Goal: Task Accomplishment & Management: Manage account settings

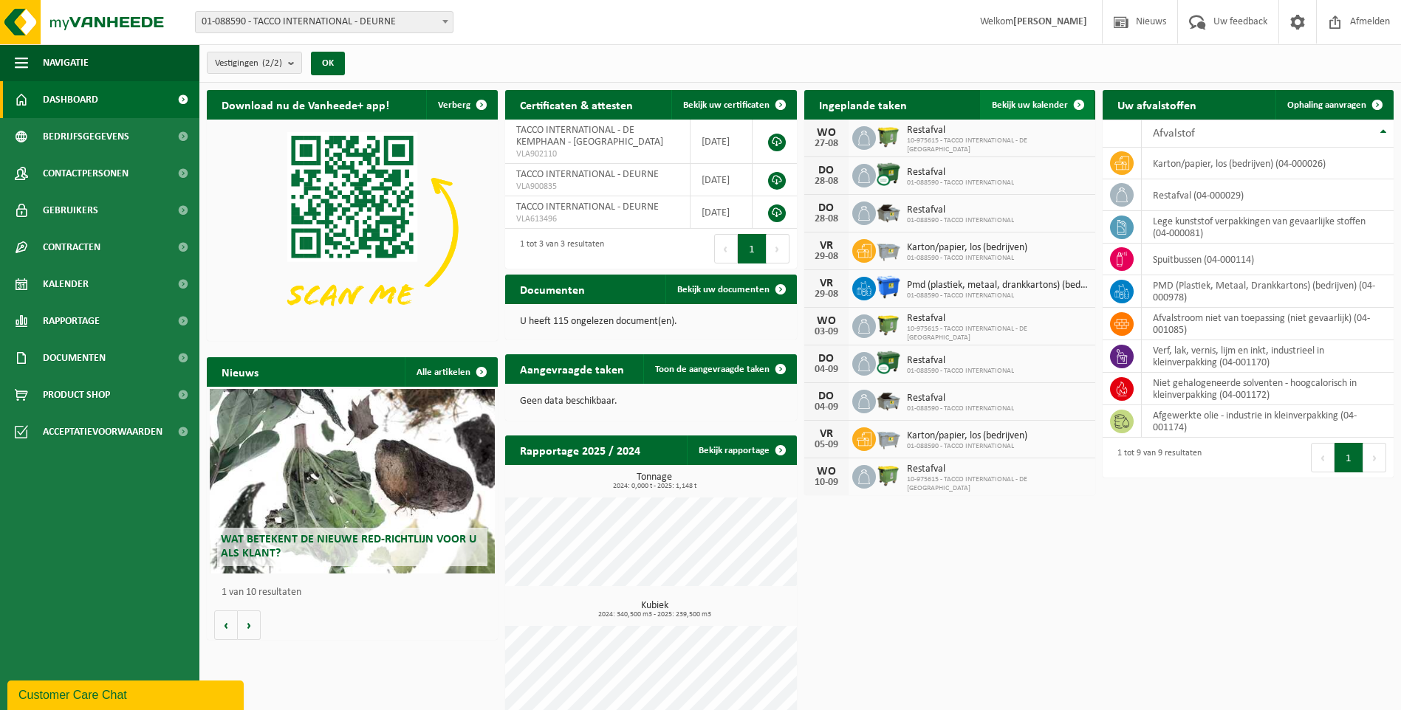
click at [1021, 105] on span "Bekijk uw kalender" at bounding box center [1030, 105] width 76 height 10
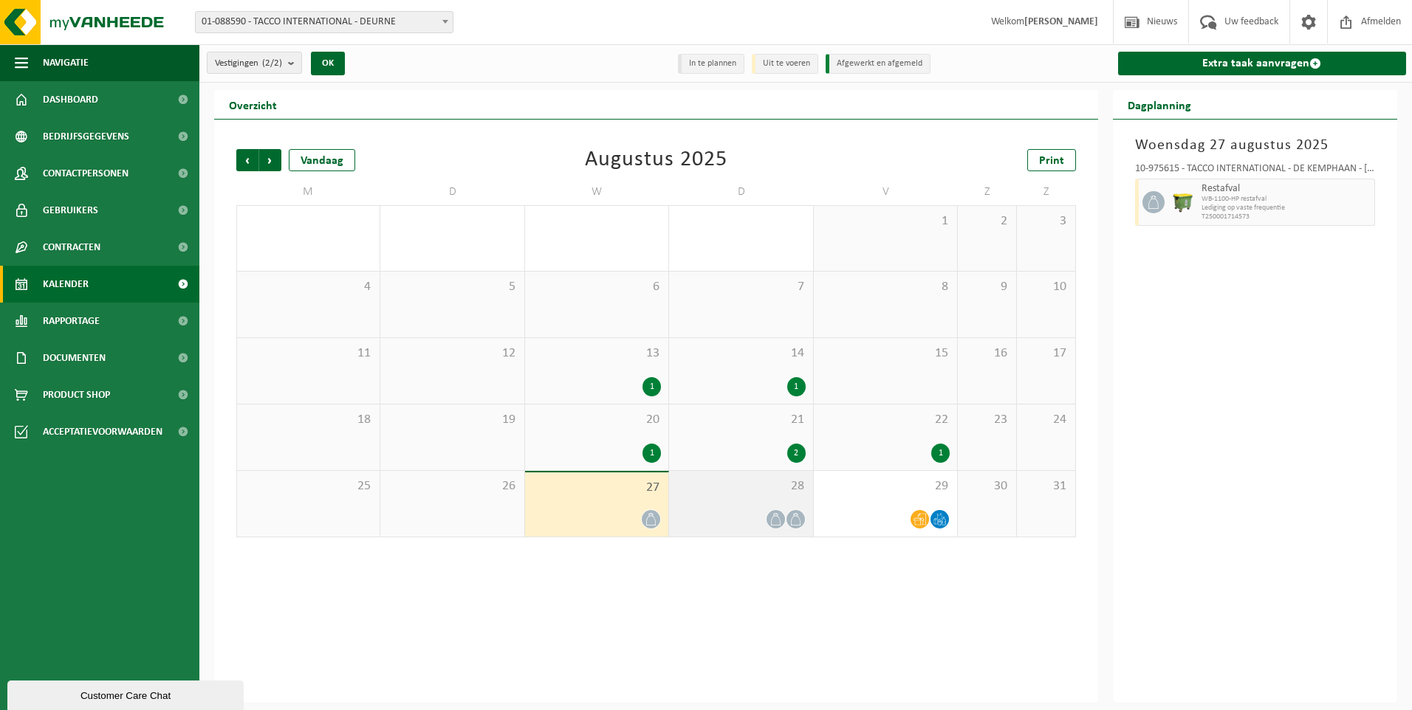
click at [759, 517] on div at bounding box center [740, 520] width 129 height 20
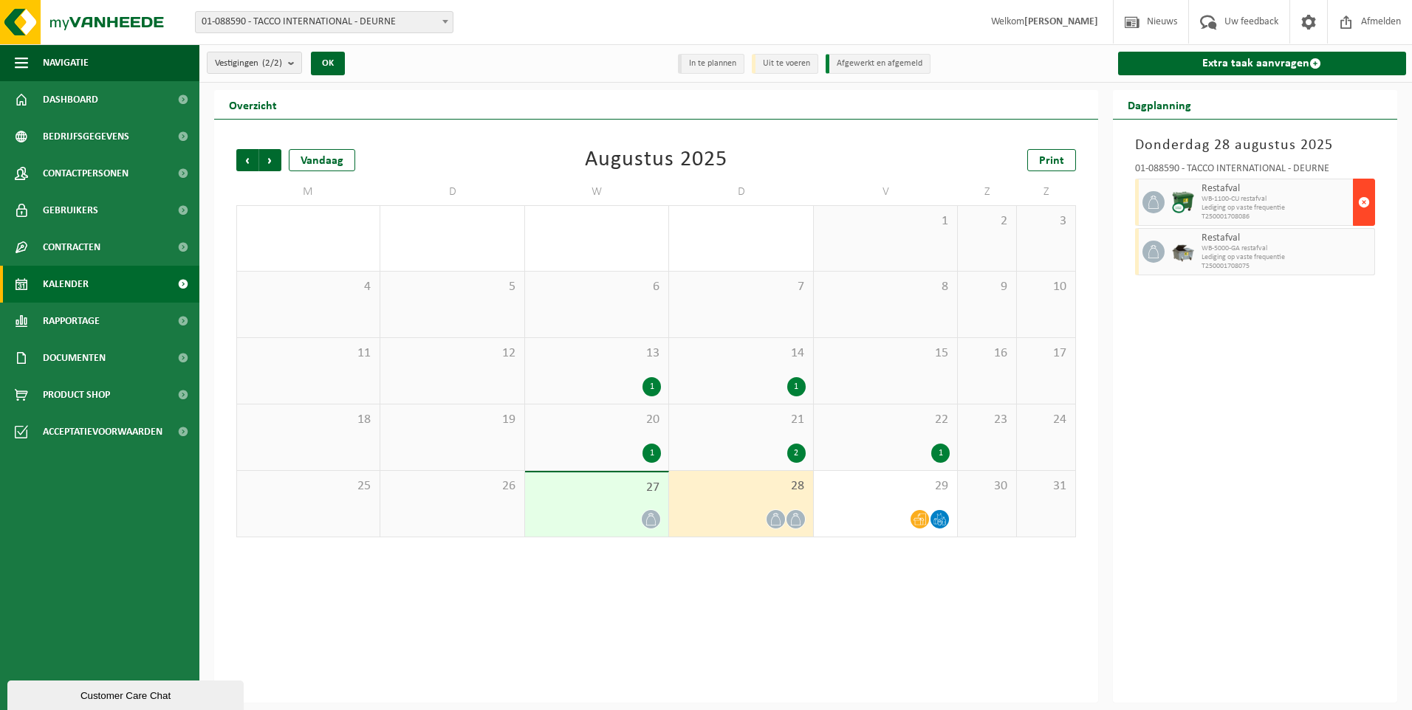
click at [1366, 191] on span "button" at bounding box center [1364, 203] width 12 height 30
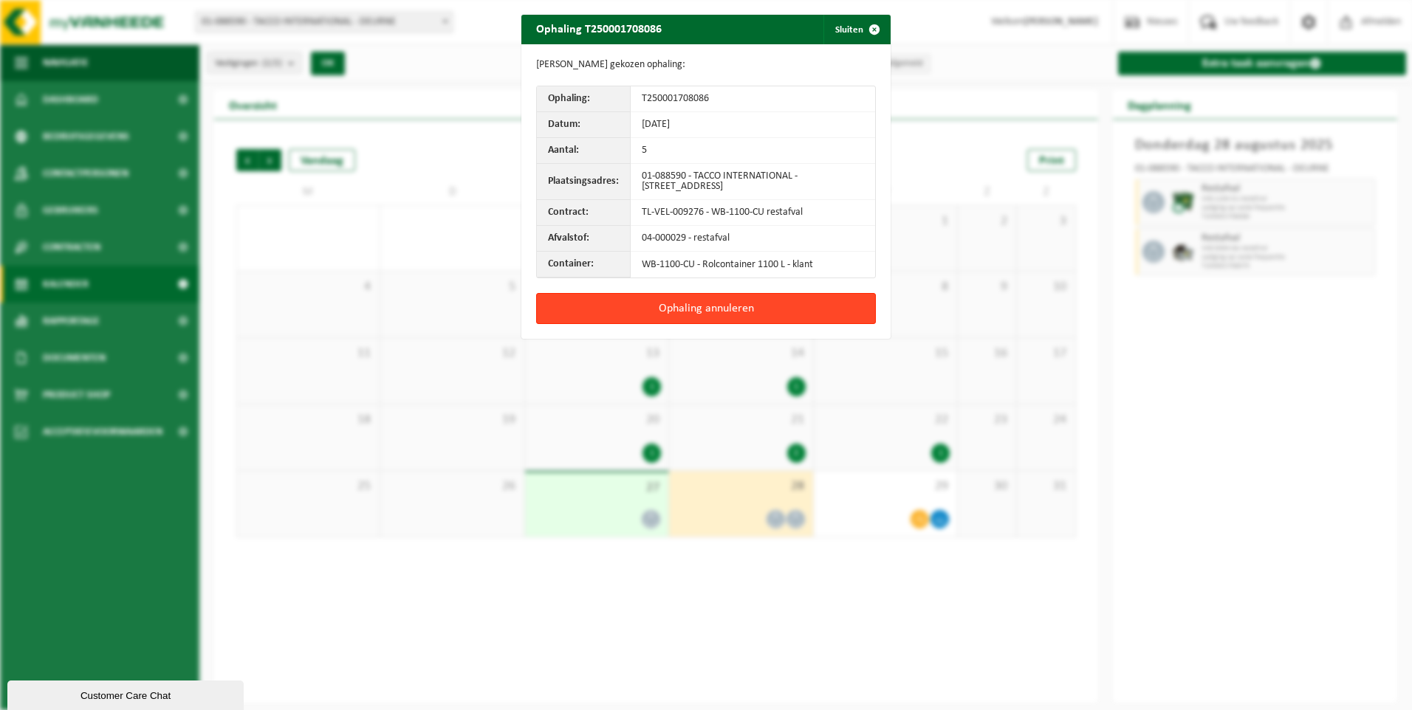
click at [786, 299] on button "Ophaling annuleren" at bounding box center [706, 308] width 340 height 31
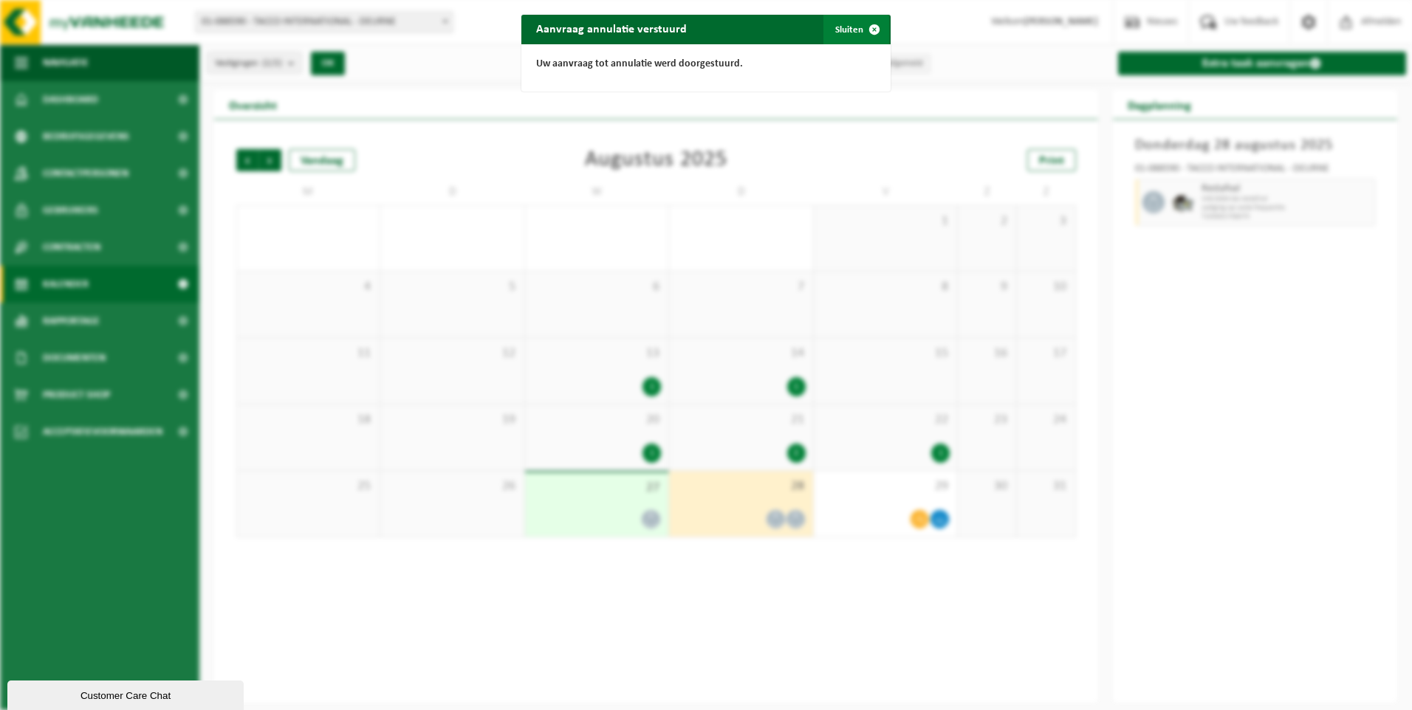
click at [842, 29] on button "Sluiten" at bounding box center [856, 30] width 66 height 30
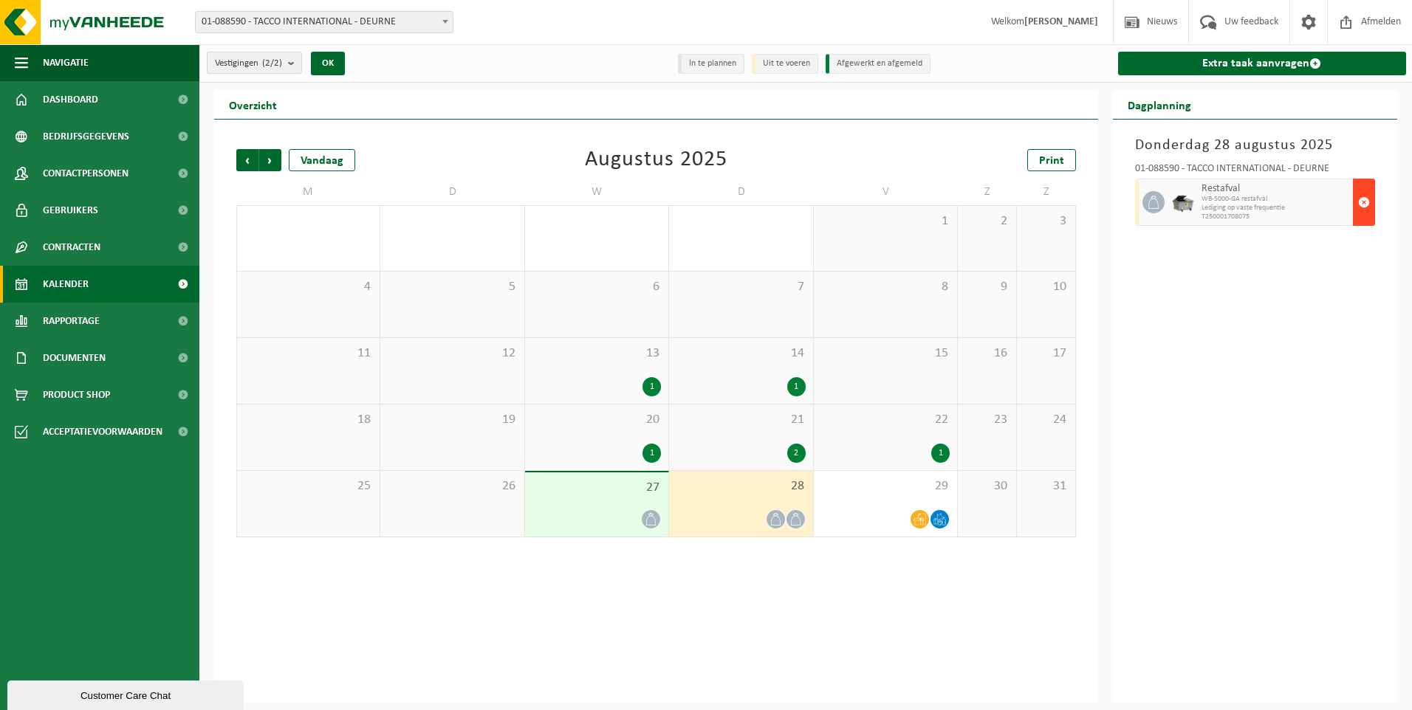
click at [1362, 198] on span "button" at bounding box center [1364, 203] width 12 height 30
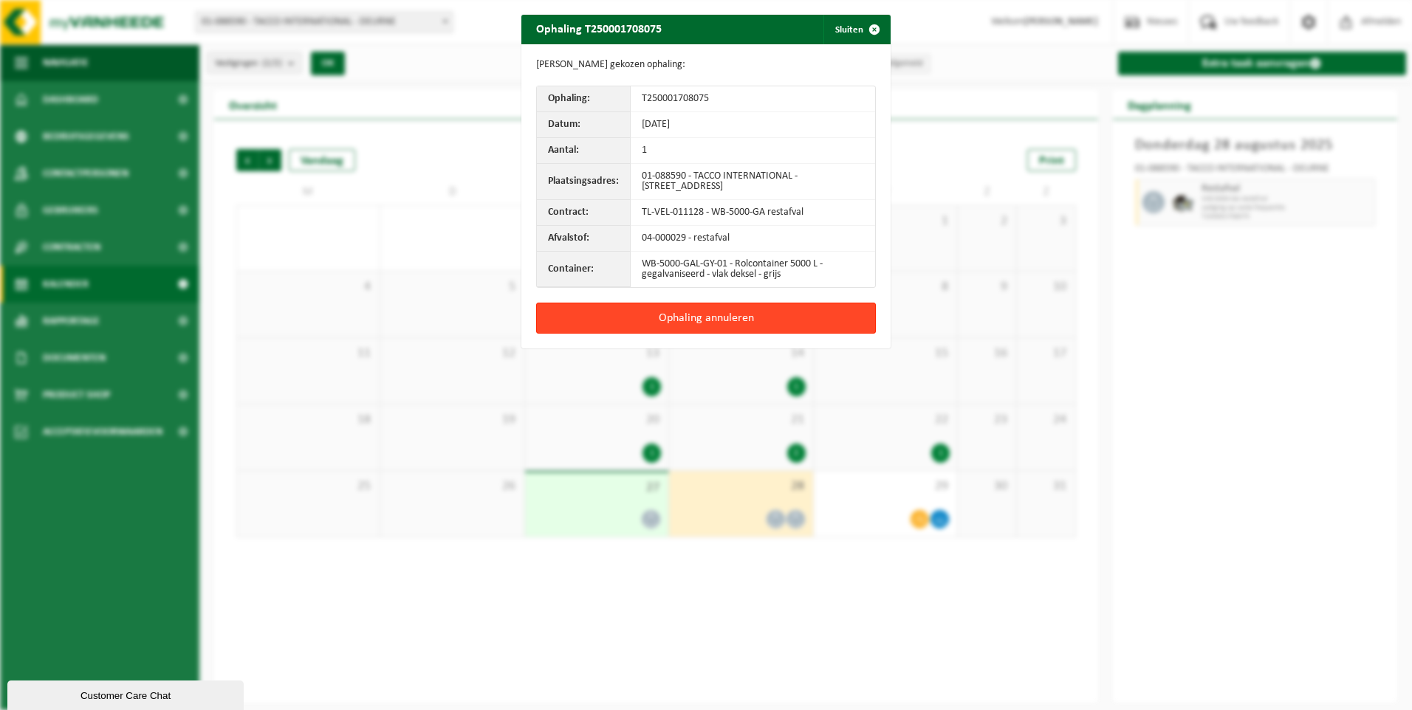
click at [739, 318] on button "Ophaling annuleren" at bounding box center [706, 318] width 340 height 31
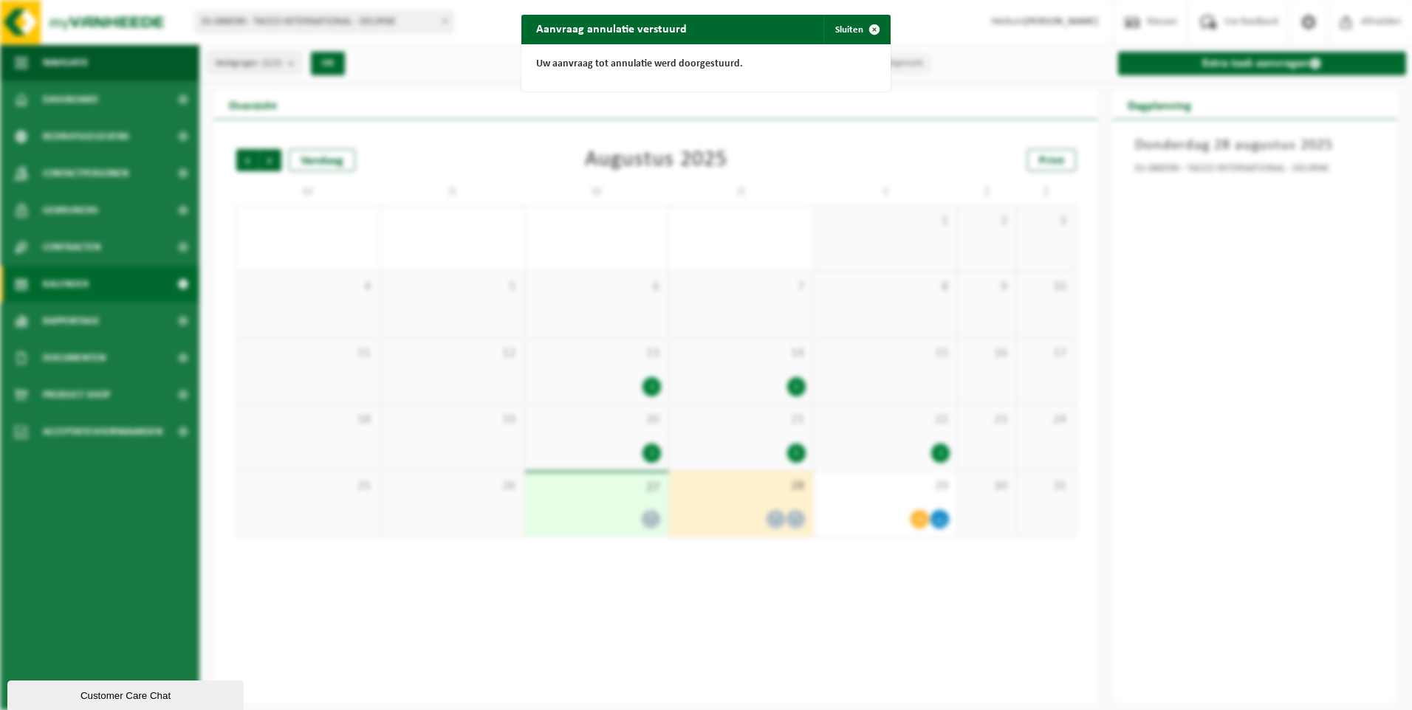
click at [696, 27] on div "Aanvraag annulatie verstuurd Sluiten" at bounding box center [705, 30] width 369 height 30
click at [841, 26] on button "Sluiten" at bounding box center [856, 30] width 66 height 30
